Goal: Information Seeking & Learning: Check status

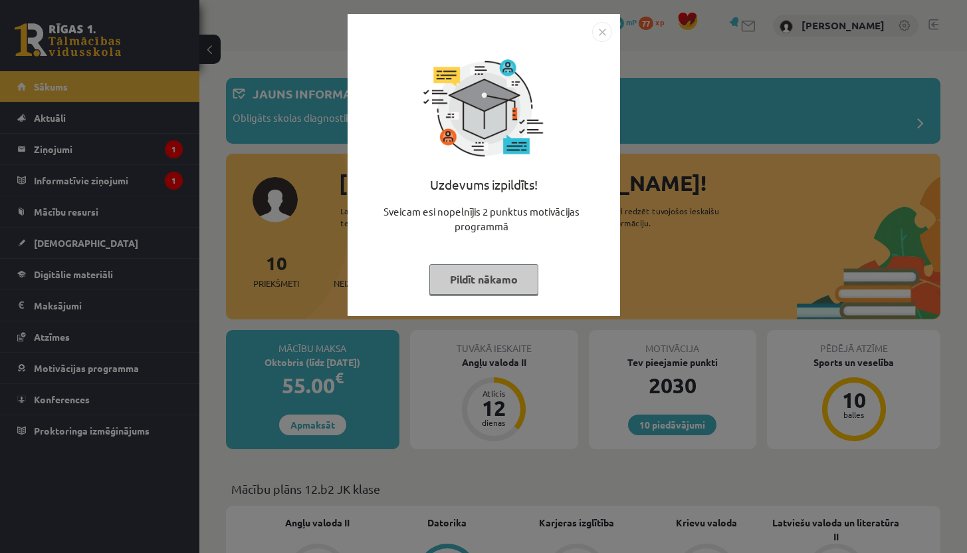
click at [481, 284] on button "Pildīt nākamo" at bounding box center [484, 279] width 109 height 31
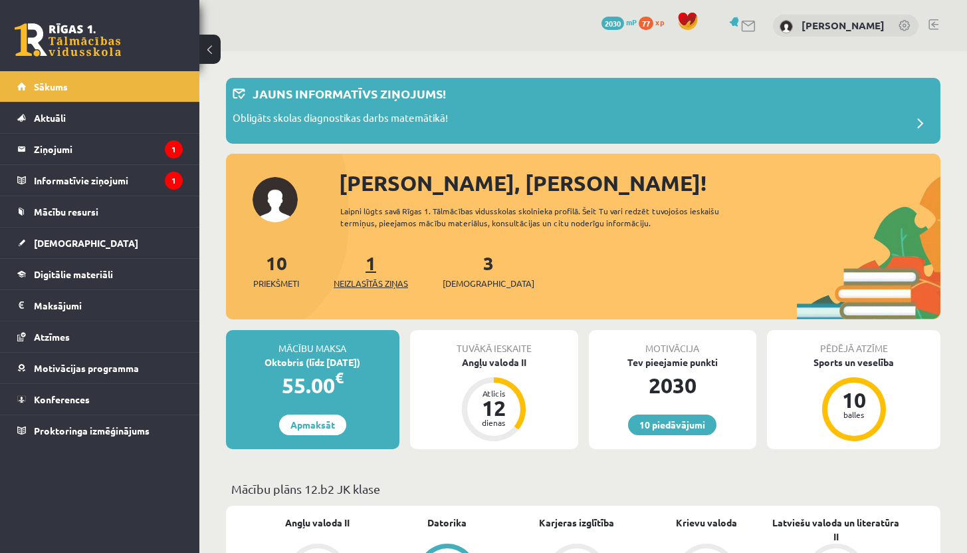
click at [380, 279] on span "Neizlasītās ziņas" at bounding box center [371, 283] width 74 height 13
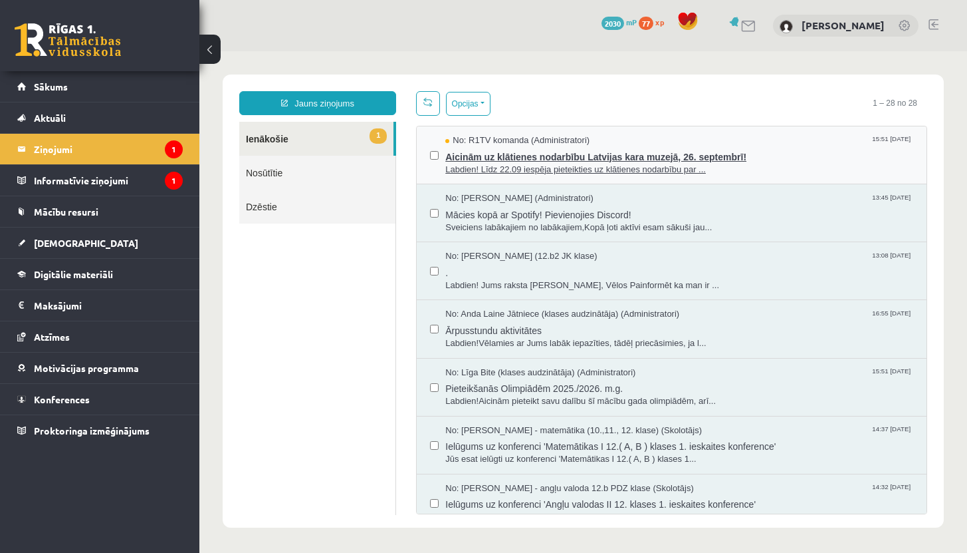
click at [630, 160] on span "Aicinām uz klātienes nodarbību Latvijas kara muzejā, 26. septembrī!" at bounding box center [680, 155] width 468 height 17
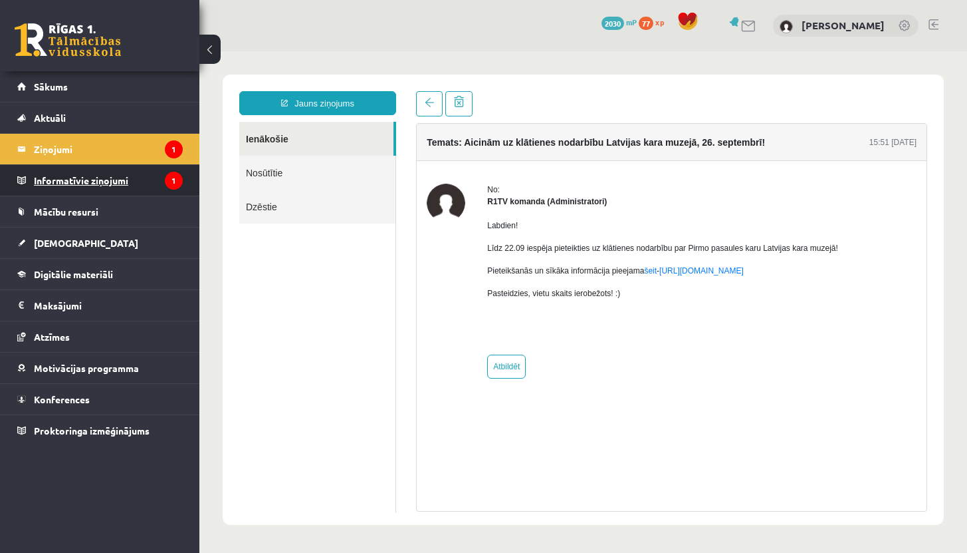
click at [102, 176] on legend "Informatīvie ziņojumi 1" at bounding box center [108, 180] width 149 height 31
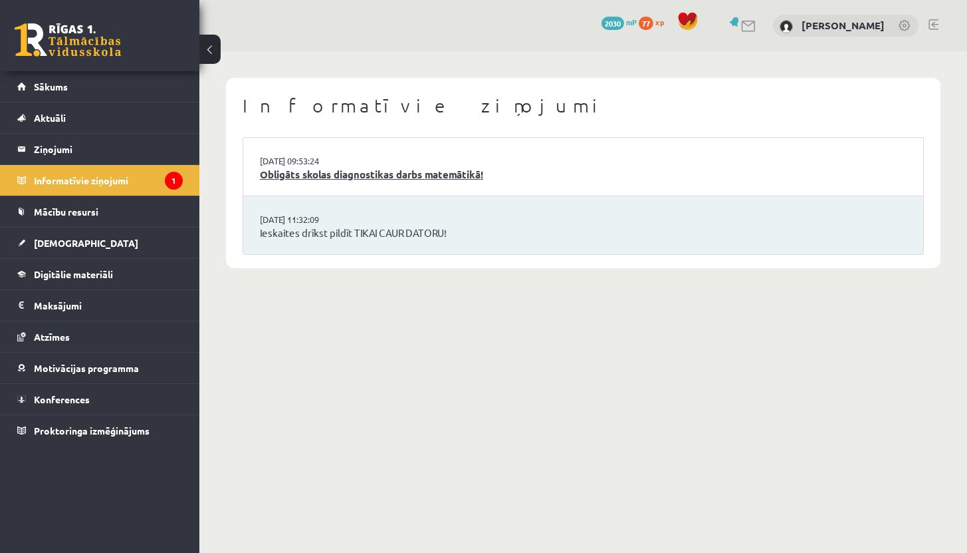
click at [368, 174] on link "Obligāts skolas diagnostikas darbs matemātikā!" at bounding box center [583, 174] width 647 height 15
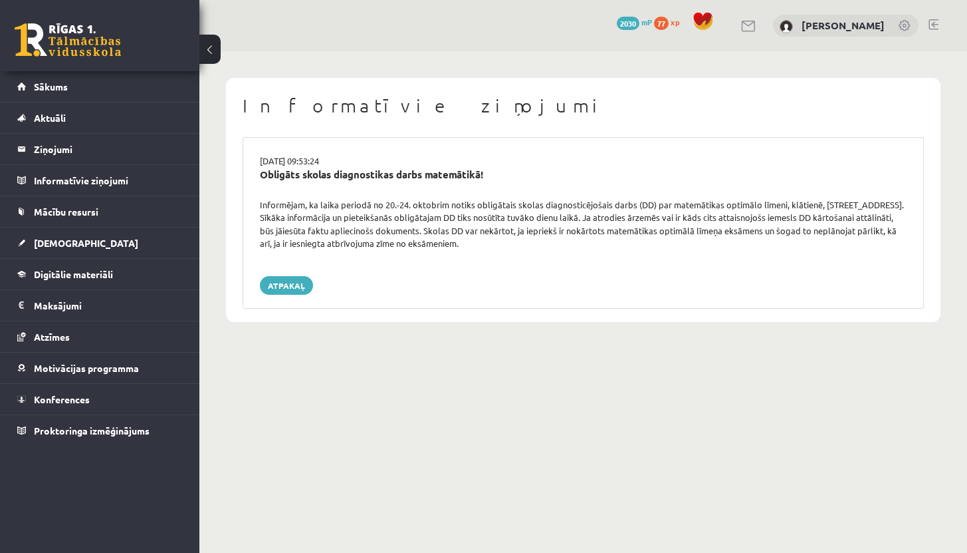
click at [342, 218] on div "Informējam, ka laika periodā no 20.-24. oktobrim notiks obligātais skolas diagn…" at bounding box center [583, 224] width 667 height 52
click at [297, 223] on div "Informējam, ka laika periodā no 20.-24. oktobrim notiks obligātais skolas diagn…" at bounding box center [583, 224] width 667 height 52
drag, startPoint x: 260, startPoint y: 172, endPoint x: 531, endPoint y: 246, distance: 280.7
click at [531, 246] on div "[DATE] 09:53:24 Obligāts skolas diagnostikas darbs matemātikā! Informējam, ka l…" at bounding box center [584, 223] width 682 height 172
click at [531, 246] on div "Informējam, ka laika periodā no 20.-24. oktobrim notiks obligātais skolas diagn…" at bounding box center [583, 224] width 667 height 52
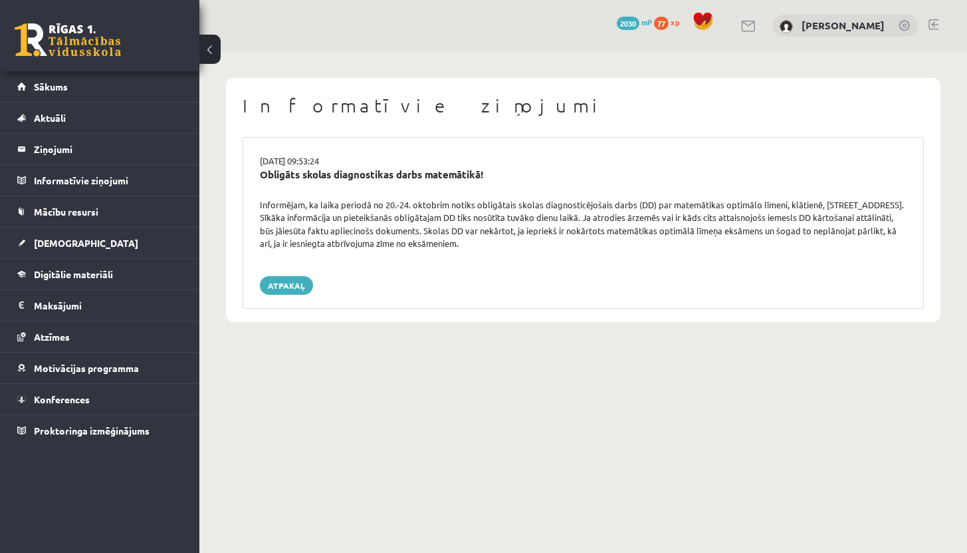
drag, startPoint x: 260, startPoint y: 158, endPoint x: 545, endPoint y: 243, distance: 297.2
click at [545, 243] on div "[DATE] 09:53:24 Obligāts skolas diagnostikas darbs matemātikā! Informējam, ka l…" at bounding box center [584, 223] width 682 height 172
copy div "[DATE] 09:53:24 Obligāts skolas diagnostikas darbs matemātikā! Informējam, ka l…"
click at [55, 239] on span "[DEMOGRAPHIC_DATA]" at bounding box center [86, 243] width 104 height 12
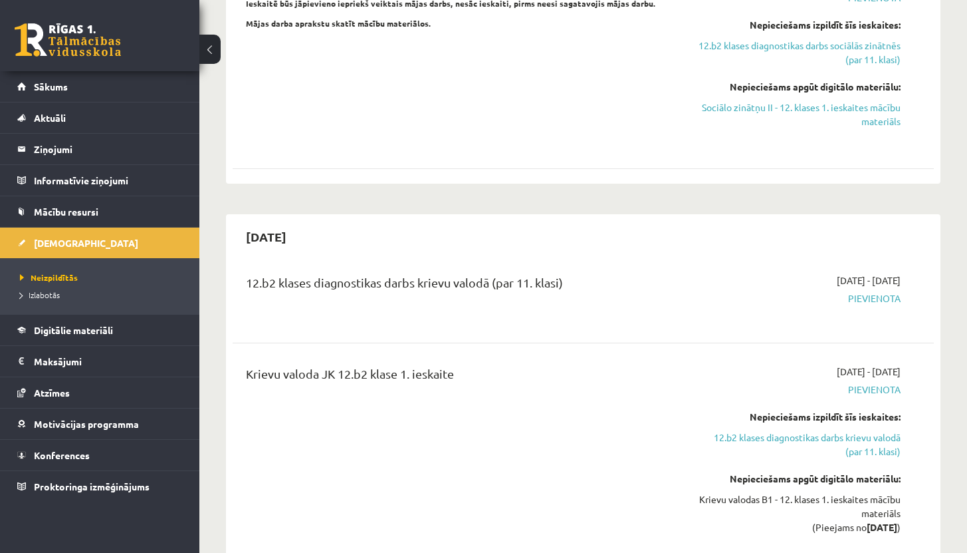
scroll to position [539, 0]
click at [45, 292] on span "Izlabotās" at bounding box center [40, 294] width 40 height 11
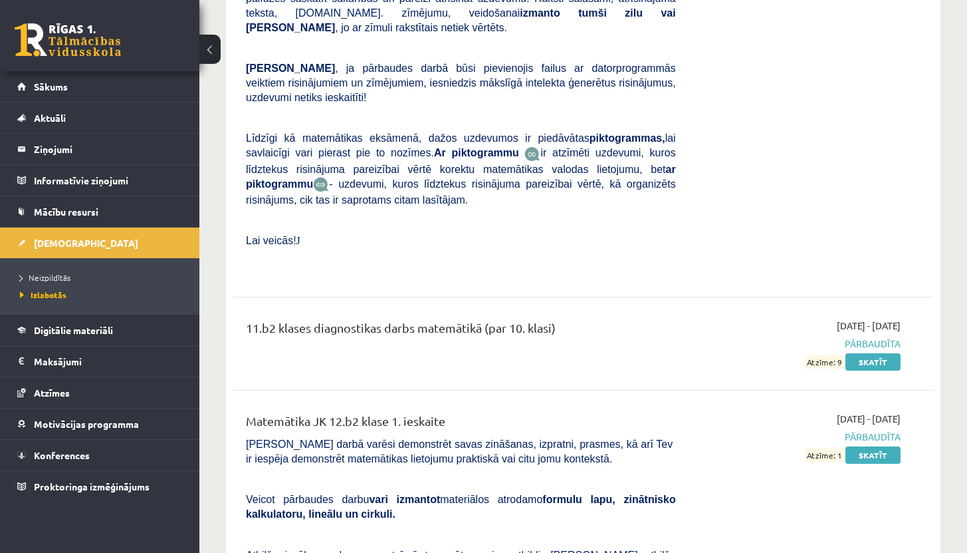
scroll to position [6174, 0]
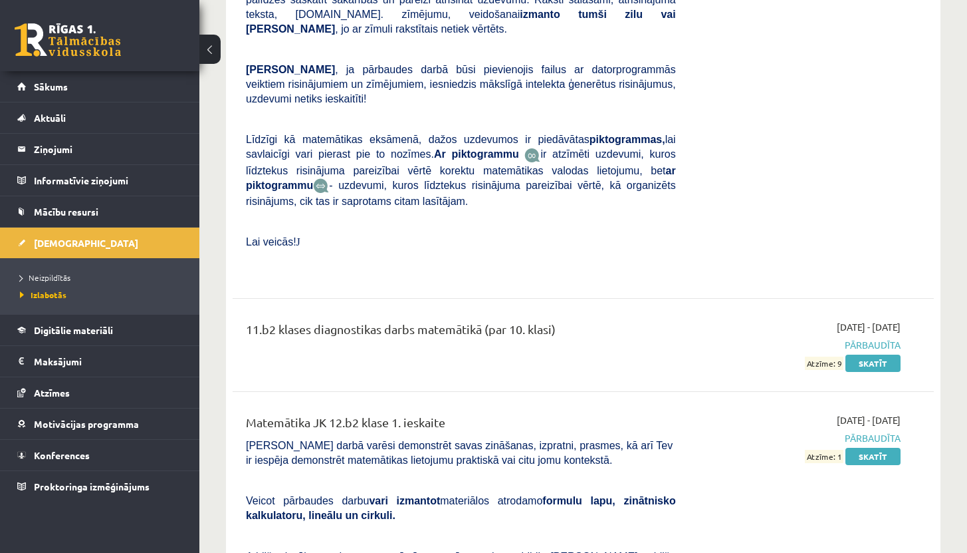
drag, startPoint x: 244, startPoint y: 293, endPoint x: 483, endPoint y: 291, distance: 239.4
copy div "Matemātika JK 12.b2 klase 1. ieskaite"
drag, startPoint x: 811, startPoint y: 330, endPoint x: 843, endPoint y: 330, distance: 31.9
click at [843, 449] on span "Atzīme: 1" at bounding box center [824, 456] width 39 height 14
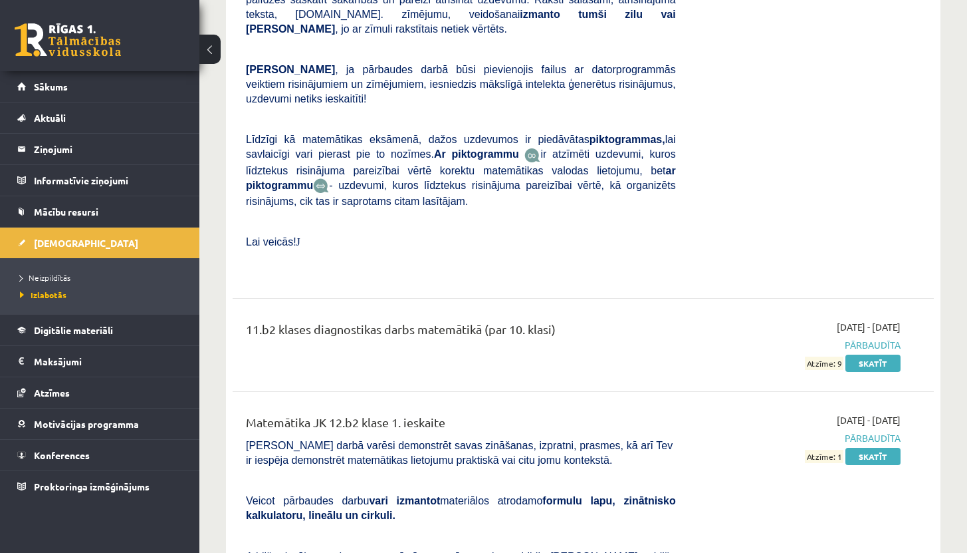
copy span "Atzīme: 1"
click at [877, 448] on link "Skatīt" at bounding box center [873, 456] width 55 height 17
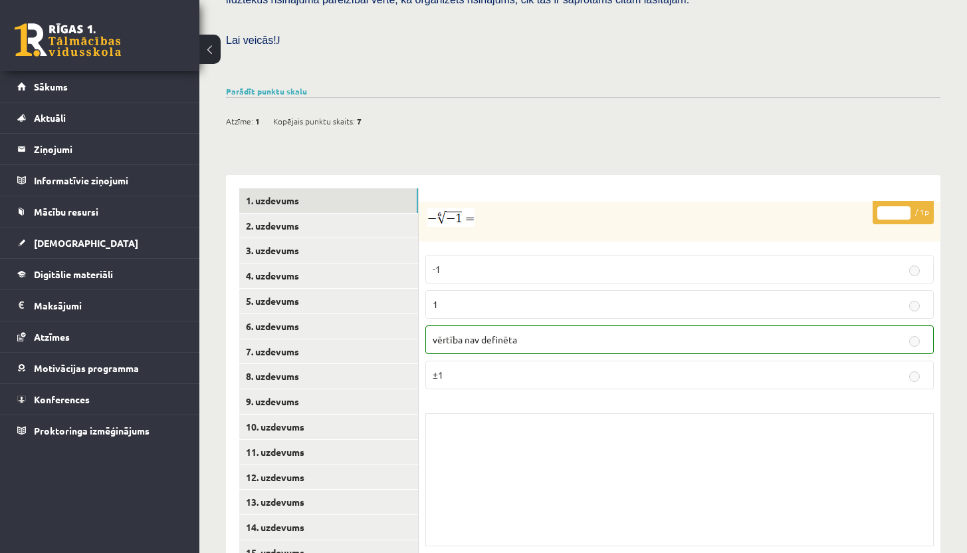
scroll to position [392, 0]
click at [279, 223] on link "2. uzdevums" at bounding box center [328, 225] width 179 height 25
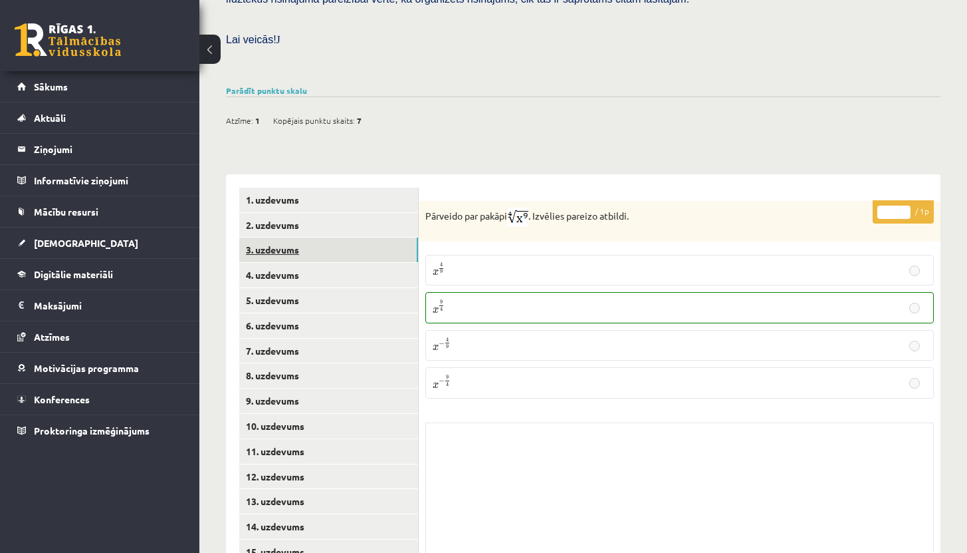
click at [270, 248] on link "3. uzdevums" at bounding box center [328, 249] width 179 height 25
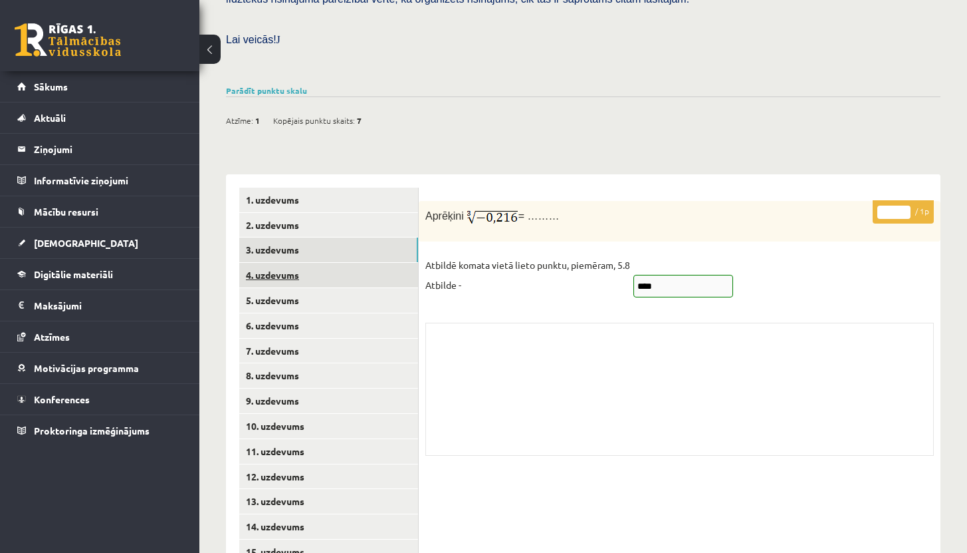
click at [275, 283] on link "4. uzdevums" at bounding box center [328, 275] width 179 height 25
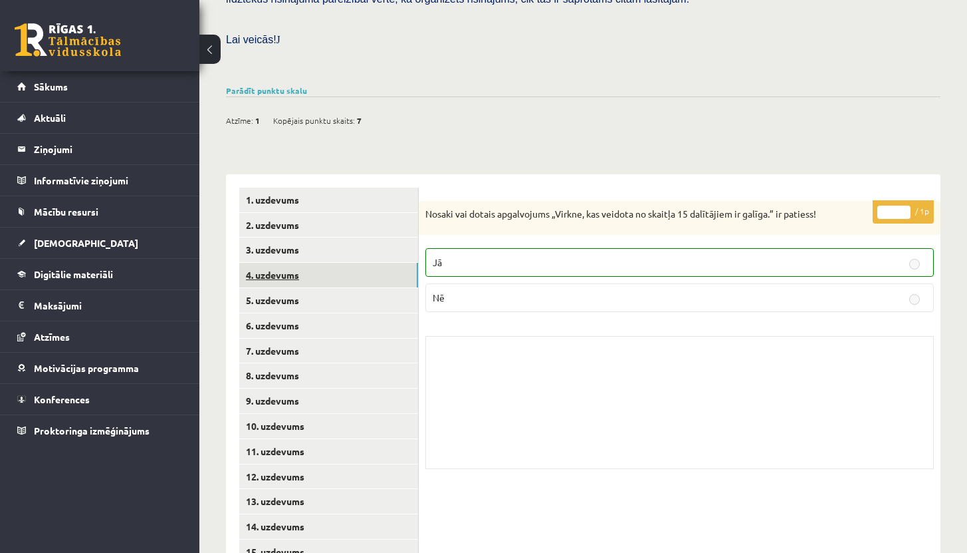
click at [281, 278] on link "4. uzdevums" at bounding box center [328, 275] width 179 height 25
click at [303, 327] on link "6. uzdevums" at bounding box center [328, 325] width 179 height 25
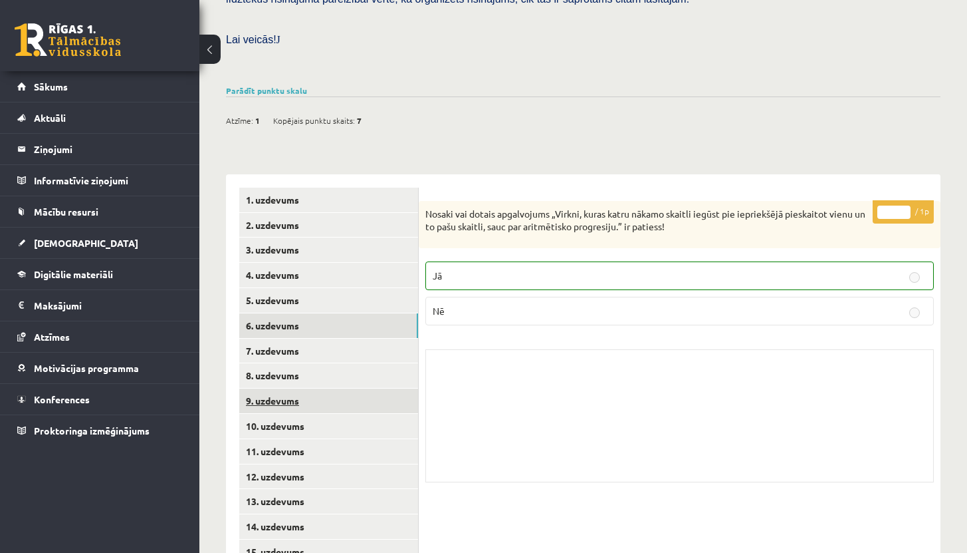
click at [299, 408] on link "9. uzdevums" at bounding box center [328, 400] width 179 height 25
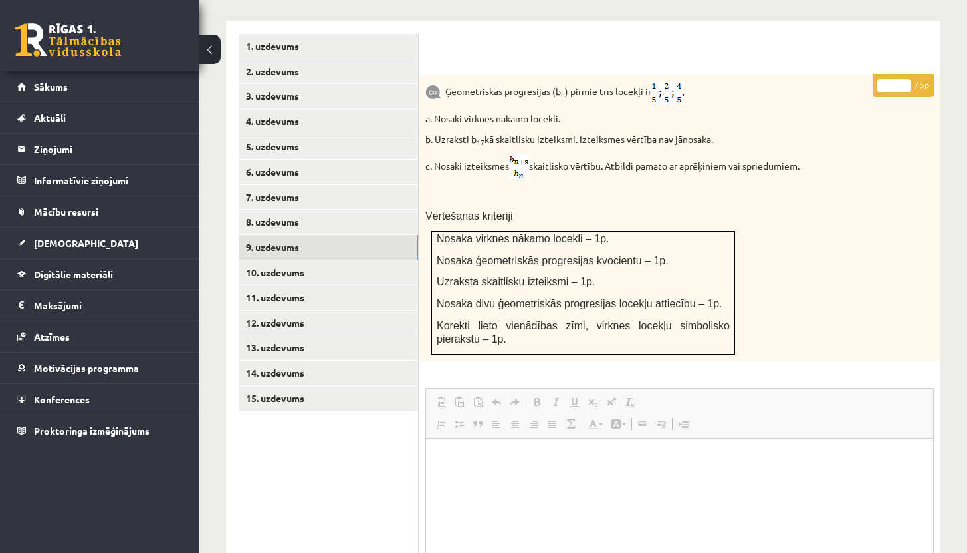
scroll to position [539, 0]
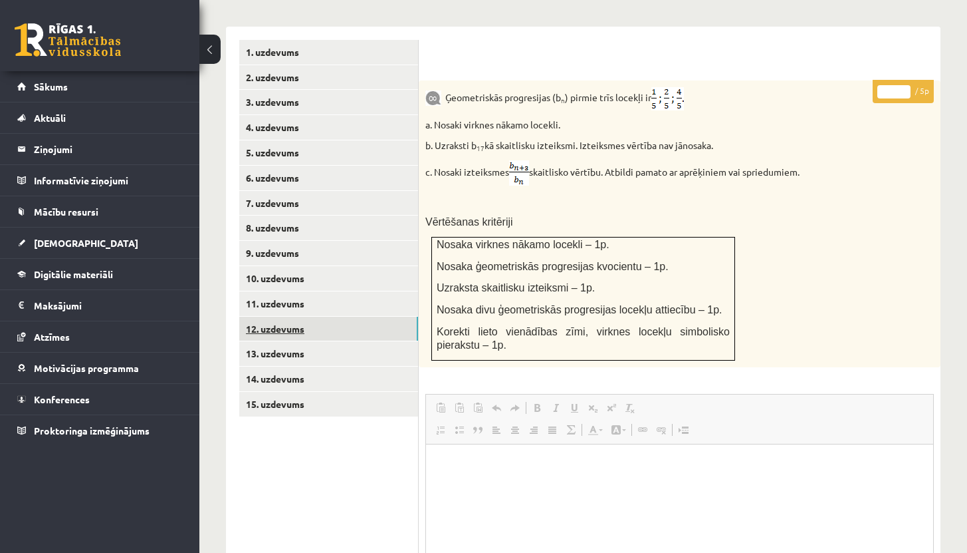
click at [285, 317] on link "12. uzdevums" at bounding box center [328, 329] width 179 height 25
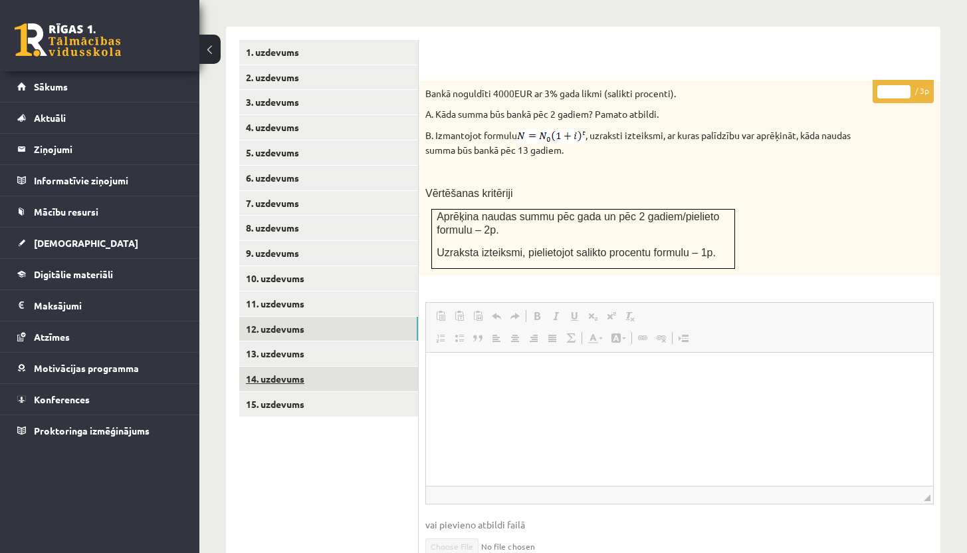
scroll to position [0, 0]
click at [287, 378] on link "14. uzdevums" at bounding box center [328, 378] width 179 height 25
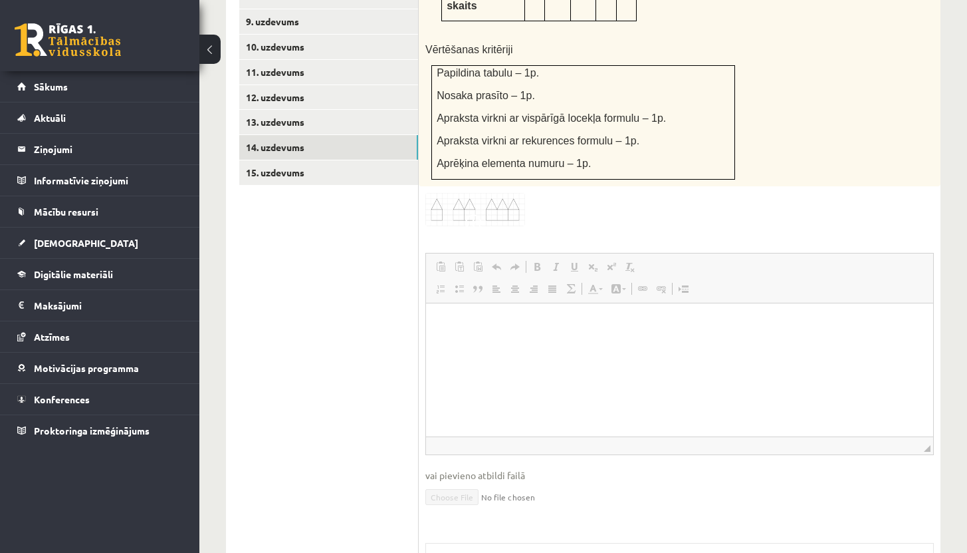
scroll to position [940, 0]
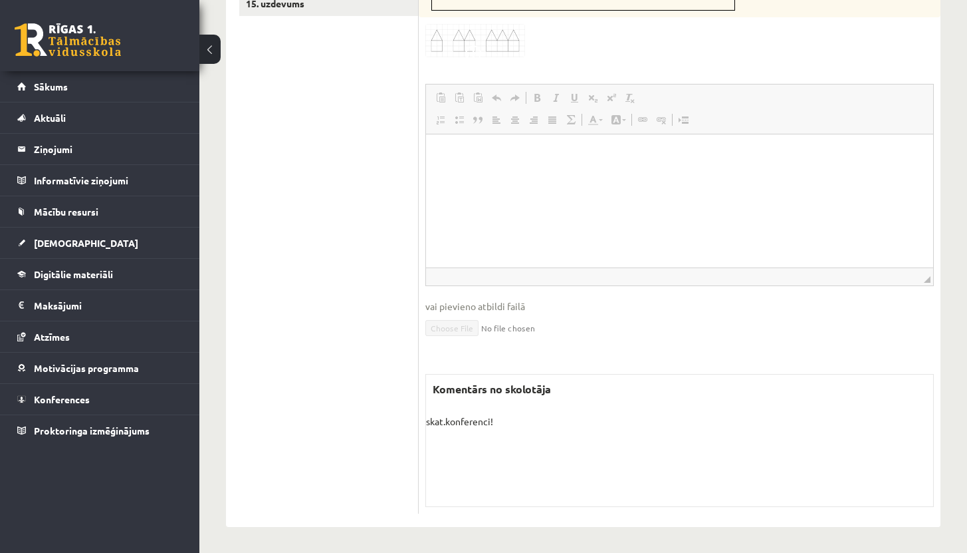
click at [451, 420] on p "skat.konferenci!" at bounding box center [679, 421] width 507 height 14
drag, startPoint x: 505, startPoint y: 419, endPoint x: 423, endPoint y: 420, distance: 81.8
click at [423, 420] on div "* / 5p Attēlā var redzēt virkni ar figūrām. A. Papildini tabulu, pierakstot nog…" at bounding box center [680, 83] width 522 height 861
click at [479, 386] on label "Komentārs no skolotāja" at bounding box center [492, 388] width 132 height 29
drag, startPoint x: 433, startPoint y: 386, endPoint x: 517, endPoint y: 425, distance: 92.2
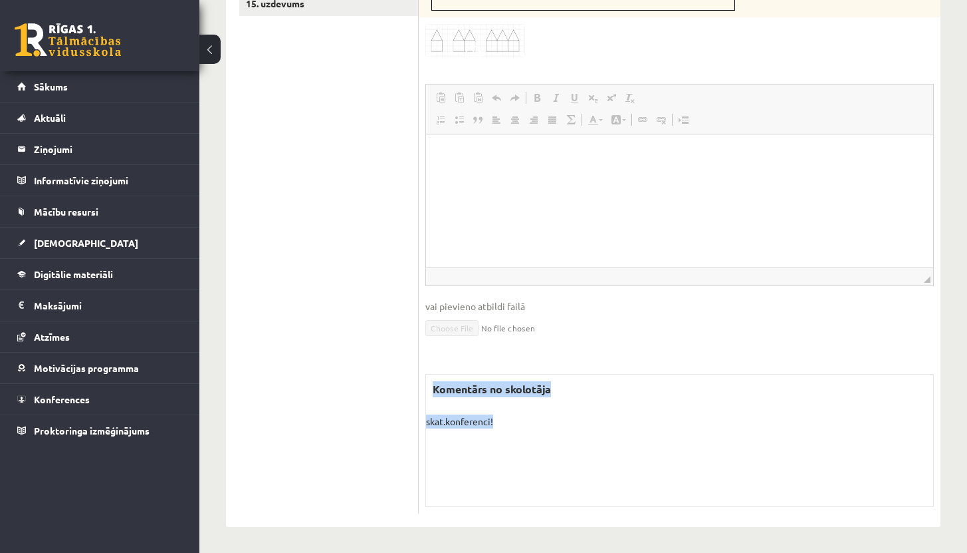
click at [517, 425] on div "Komentārs no skolotāja skat.konferenci! Skolotāja pielikums" at bounding box center [680, 440] width 509 height 133
copy div "Komentārs no skolotāja skat.konferenci!"
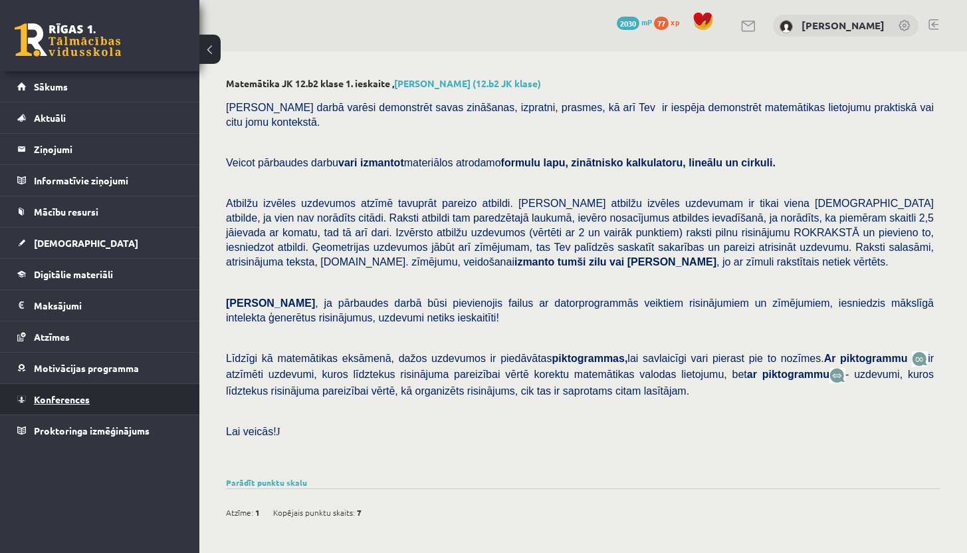
click at [61, 401] on span "Konferences" at bounding box center [62, 399] width 56 height 12
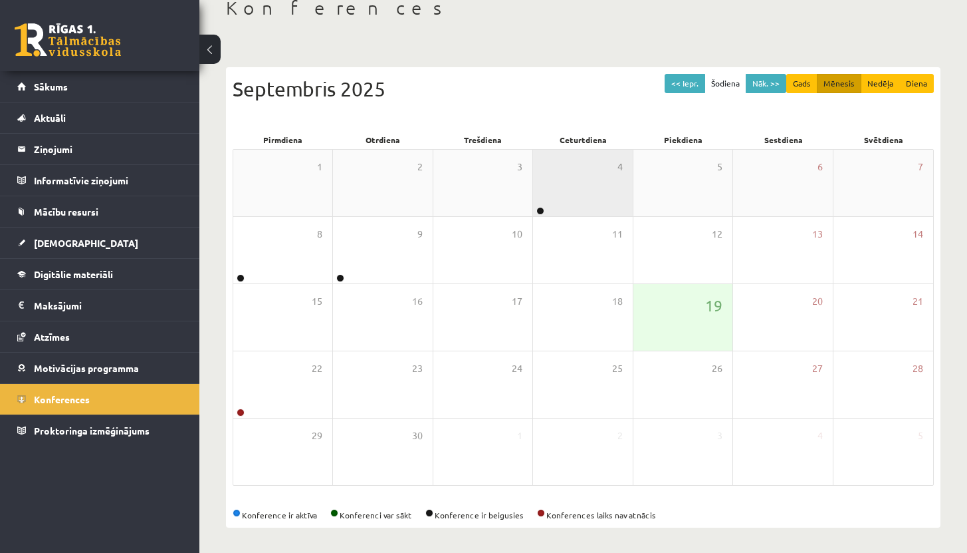
scroll to position [82, 0]
click at [577, 185] on div "4" at bounding box center [582, 181] width 99 height 66
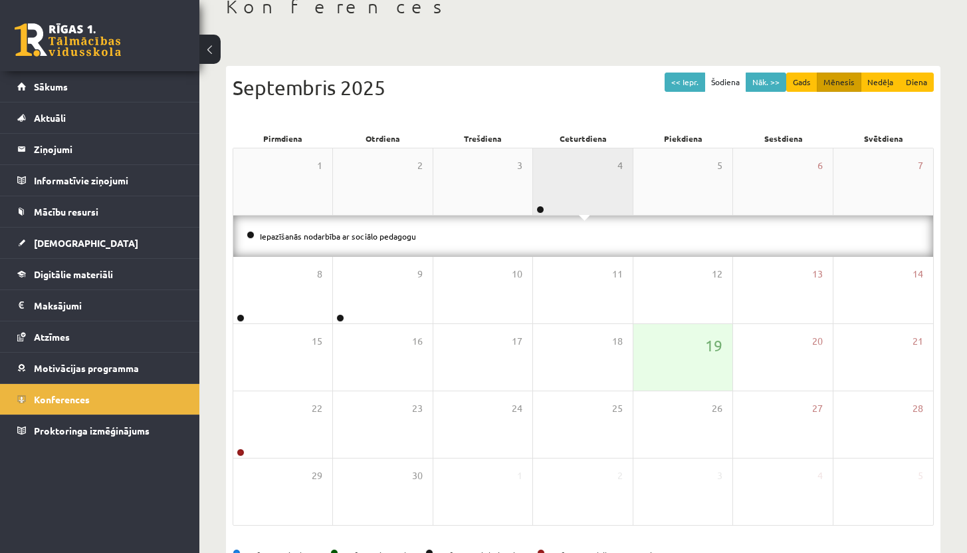
click at [577, 185] on div "4" at bounding box center [582, 181] width 99 height 66
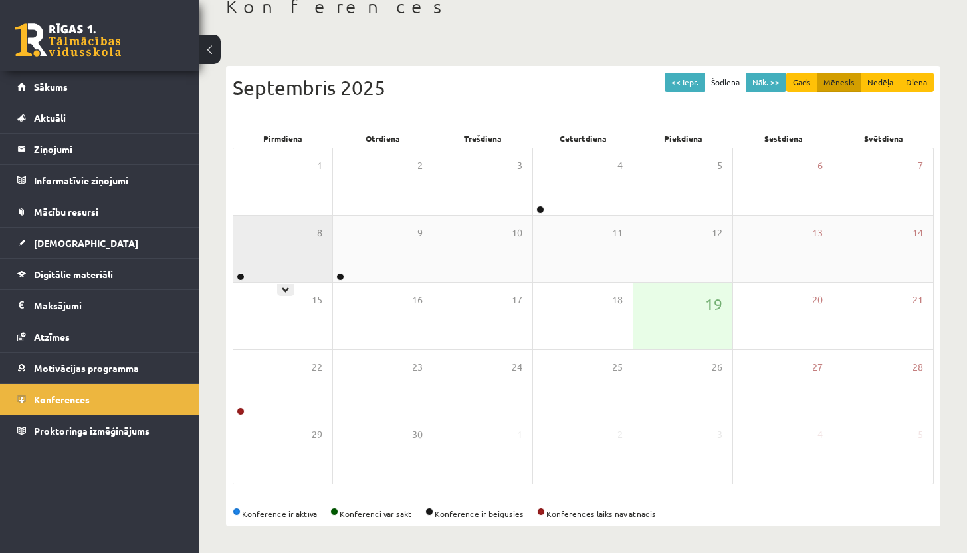
click at [287, 249] on div "8" at bounding box center [282, 248] width 99 height 66
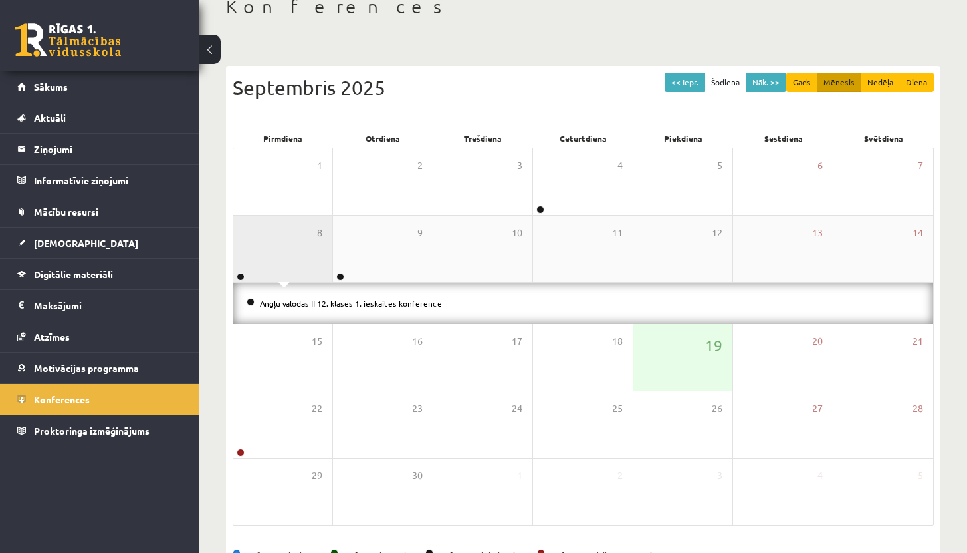
click at [287, 249] on div "8" at bounding box center [282, 248] width 99 height 66
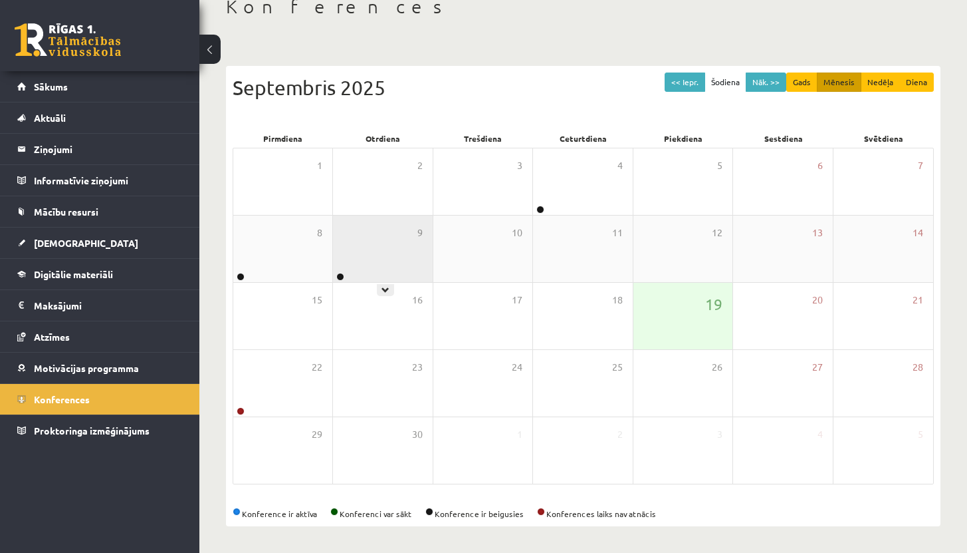
click at [362, 259] on div "9" at bounding box center [382, 248] width 99 height 66
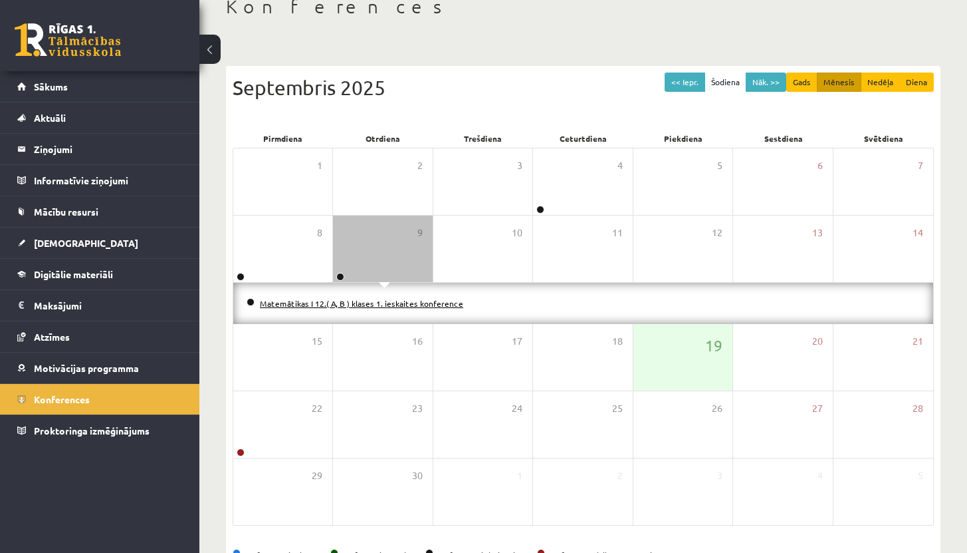
click at [356, 303] on link "Matemātikas I 12.( A, B ) klases 1. ieskaites konference" at bounding box center [361, 303] width 203 height 11
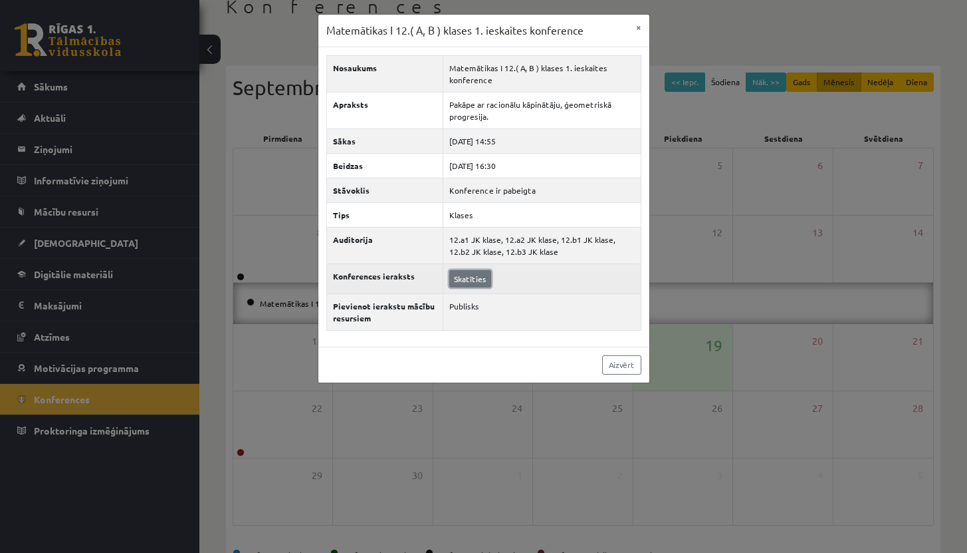
click at [466, 277] on link "Skatīties" at bounding box center [470, 278] width 42 height 17
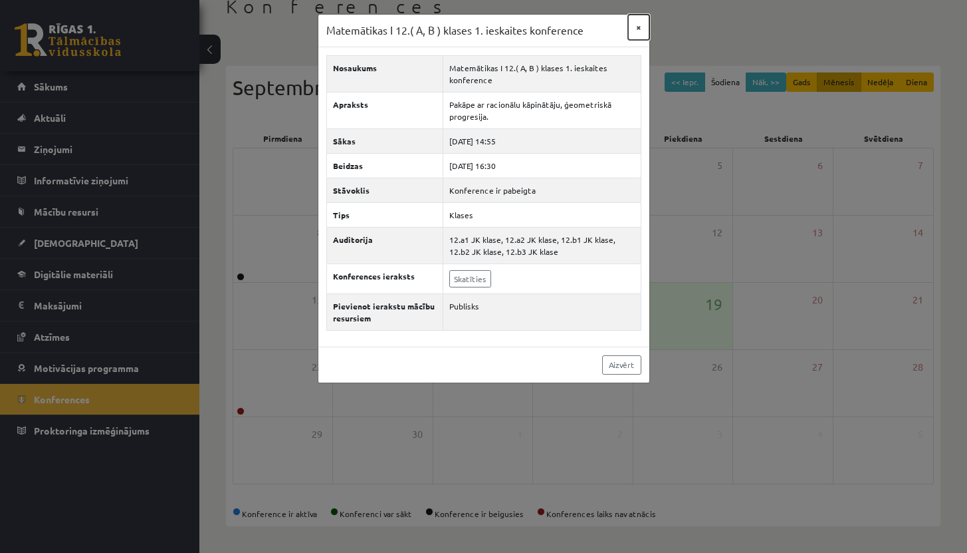
click at [638, 26] on button "×" at bounding box center [638, 27] width 21 height 25
